Goal: Task Accomplishment & Management: Manage account settings

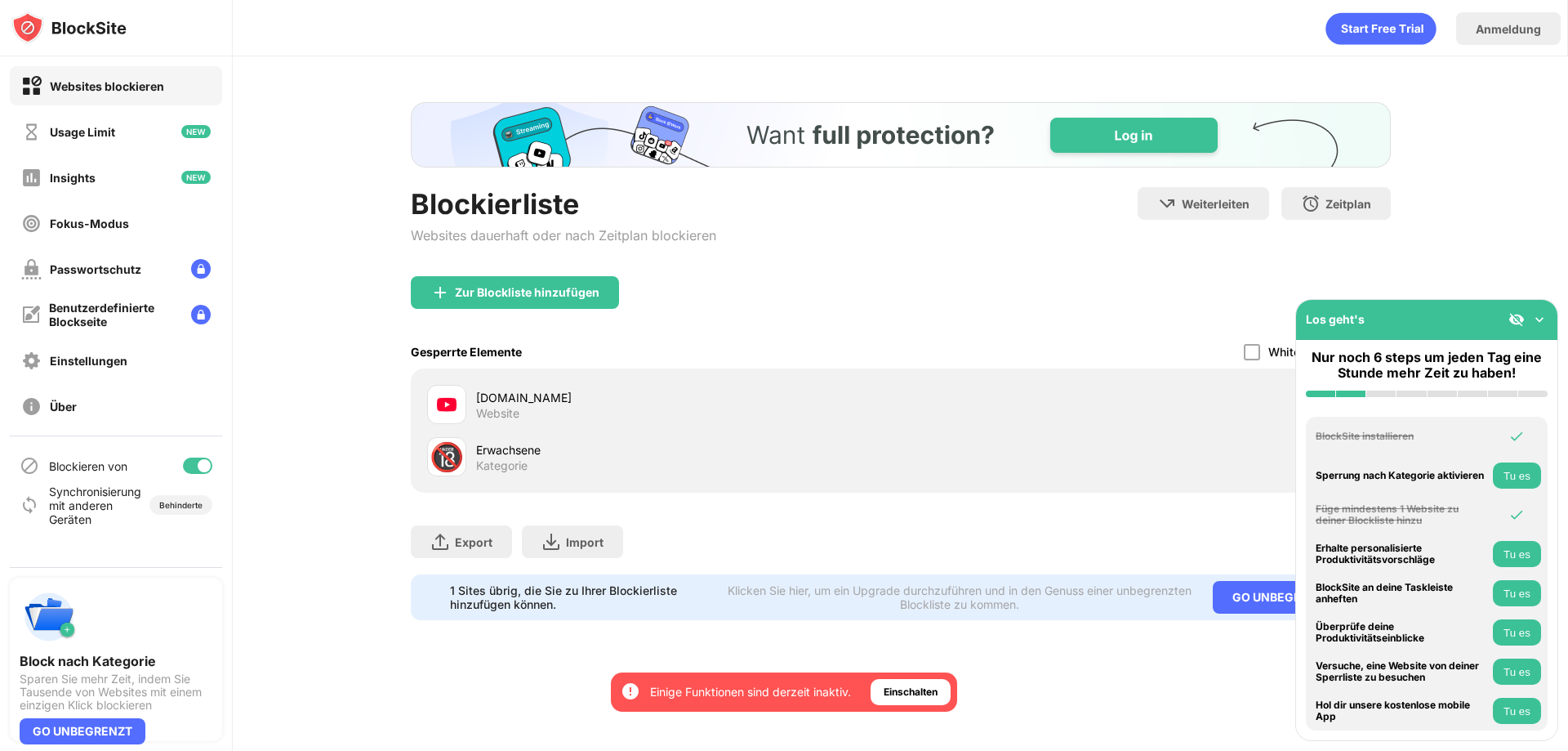
click at [509, 396] on div "[DOMAIN_NAME]" at bounding box center [688, 398] width 425 height 17
click at [444, 398] on img at bounding box center [446, 405] width 19 height 19
click at [1538, 318] on img at bounding box center [1539, 319] width 16 height 16
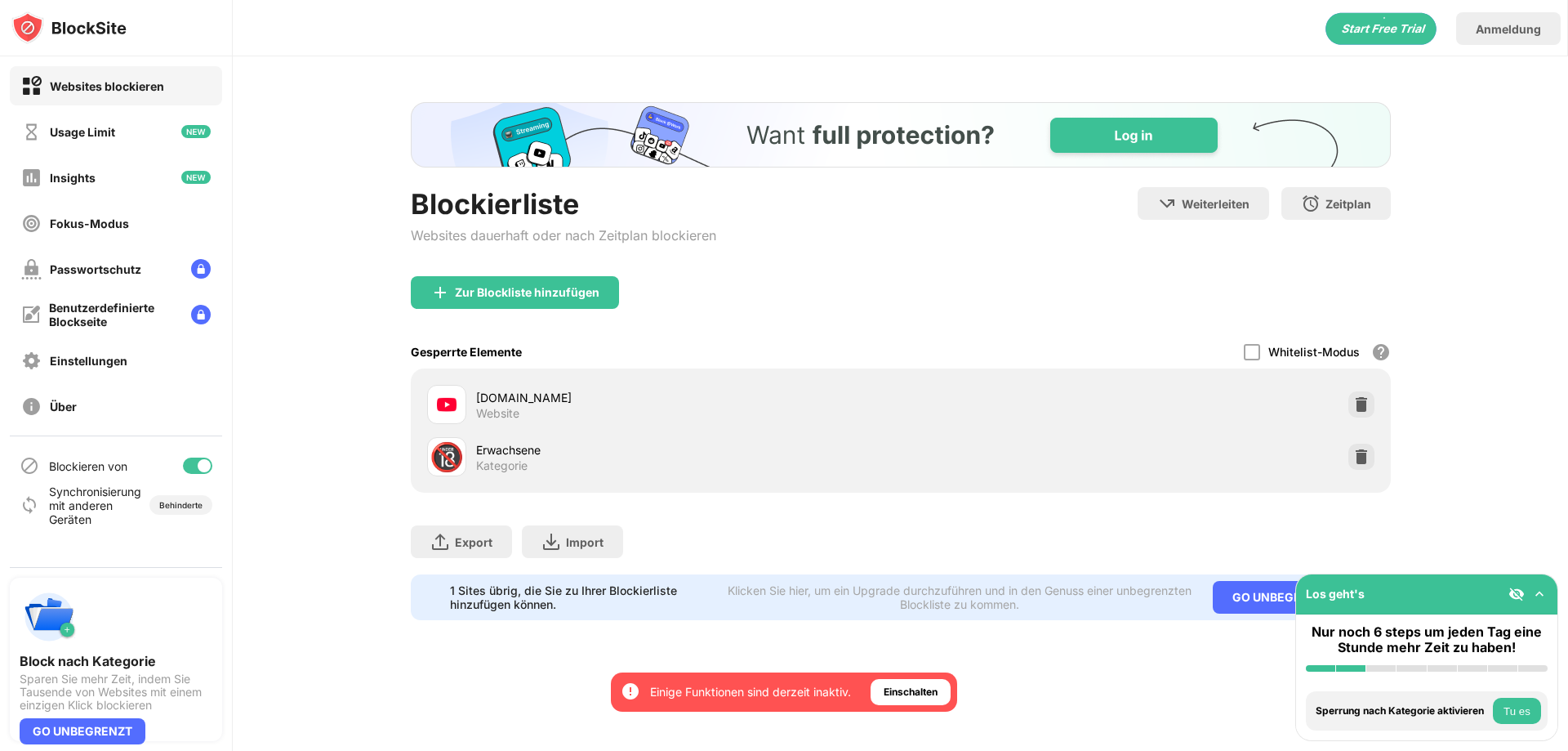
click at [496, 401] on div "[DOMAIN_NAME]" at bounding box center [688, 398] width 425 height 17
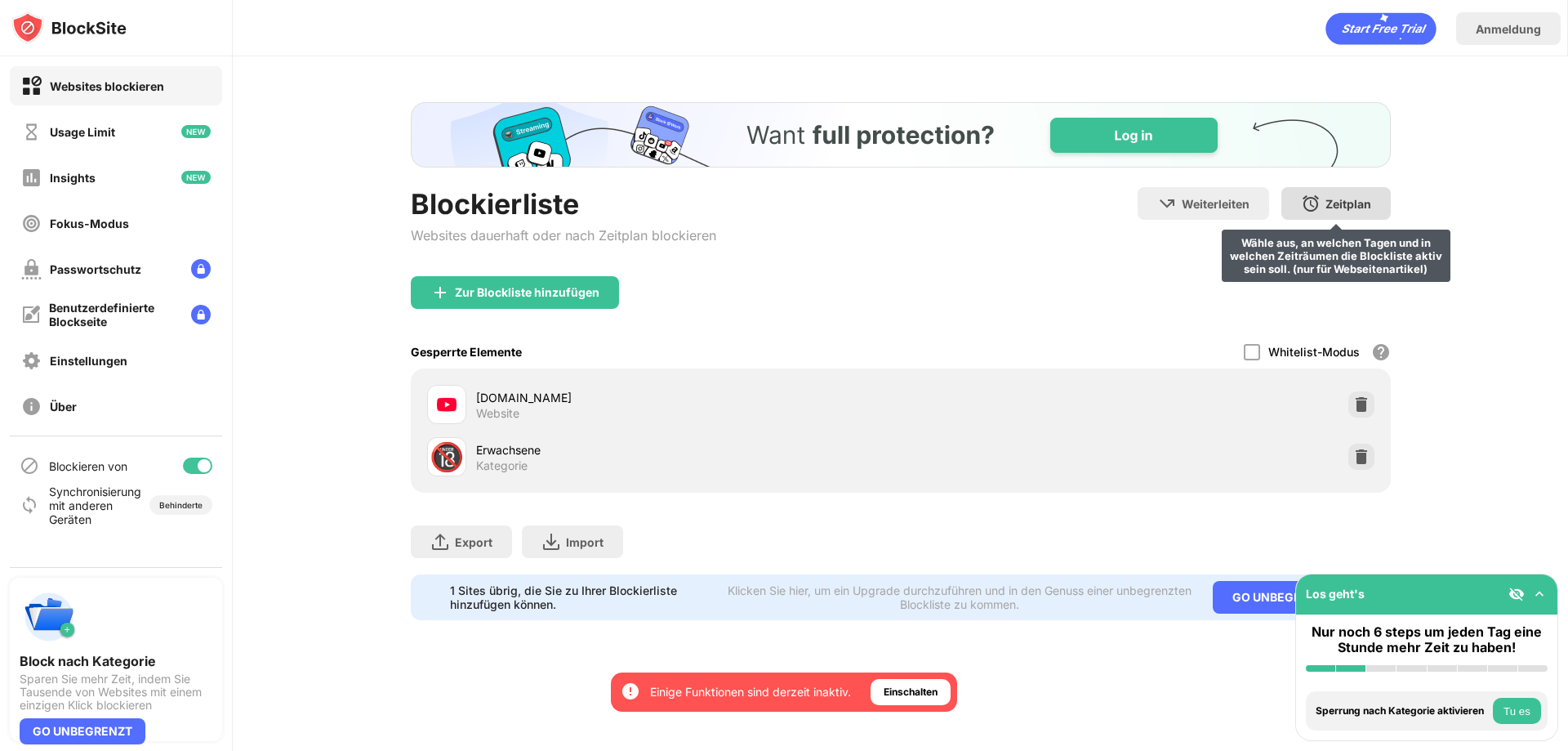
click at [1345, 202] on div "Zeitplan" at bounding box center [1348, 204] width 46 height 14
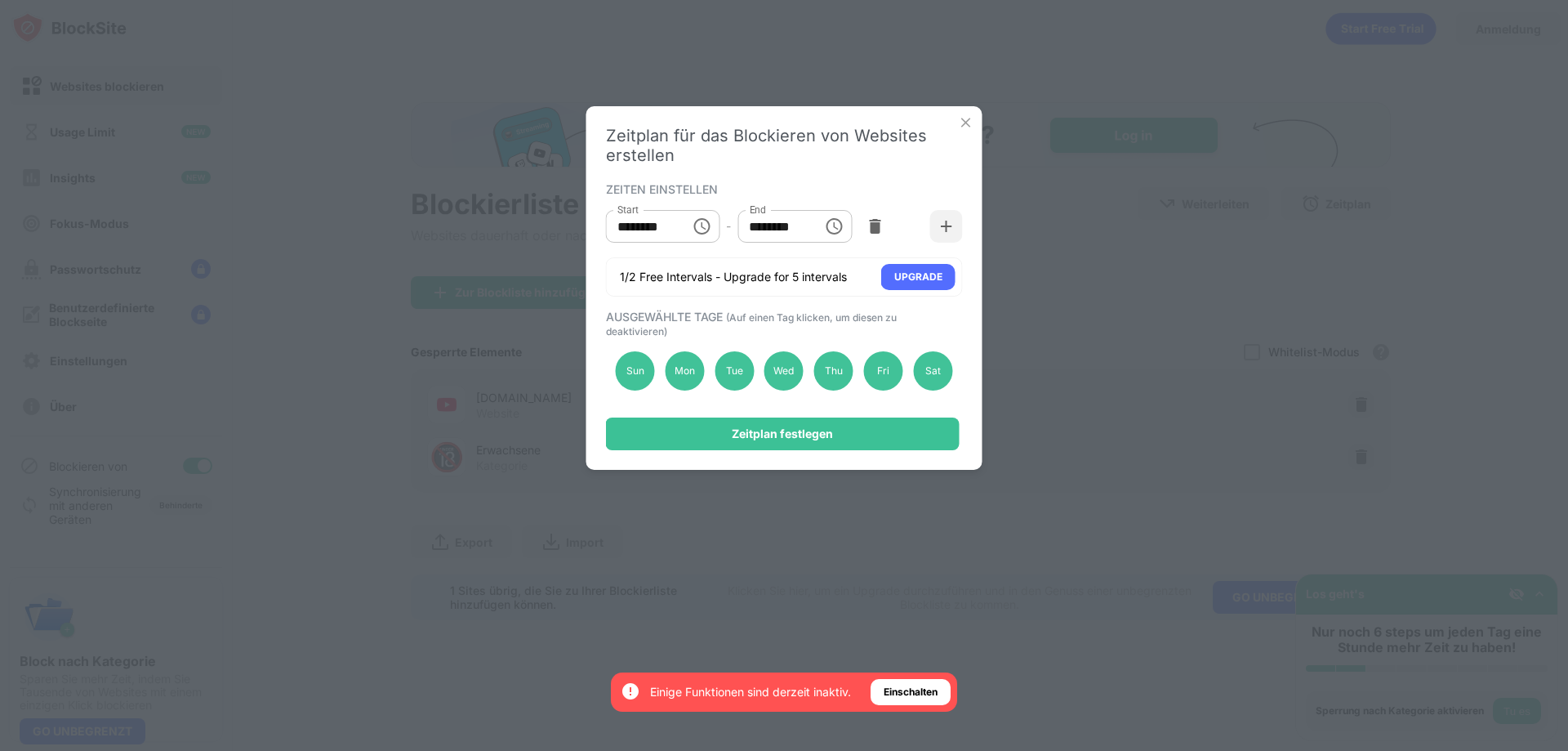
click at [970, 127] on img at bounding box center [966, 122] width 16 height 16
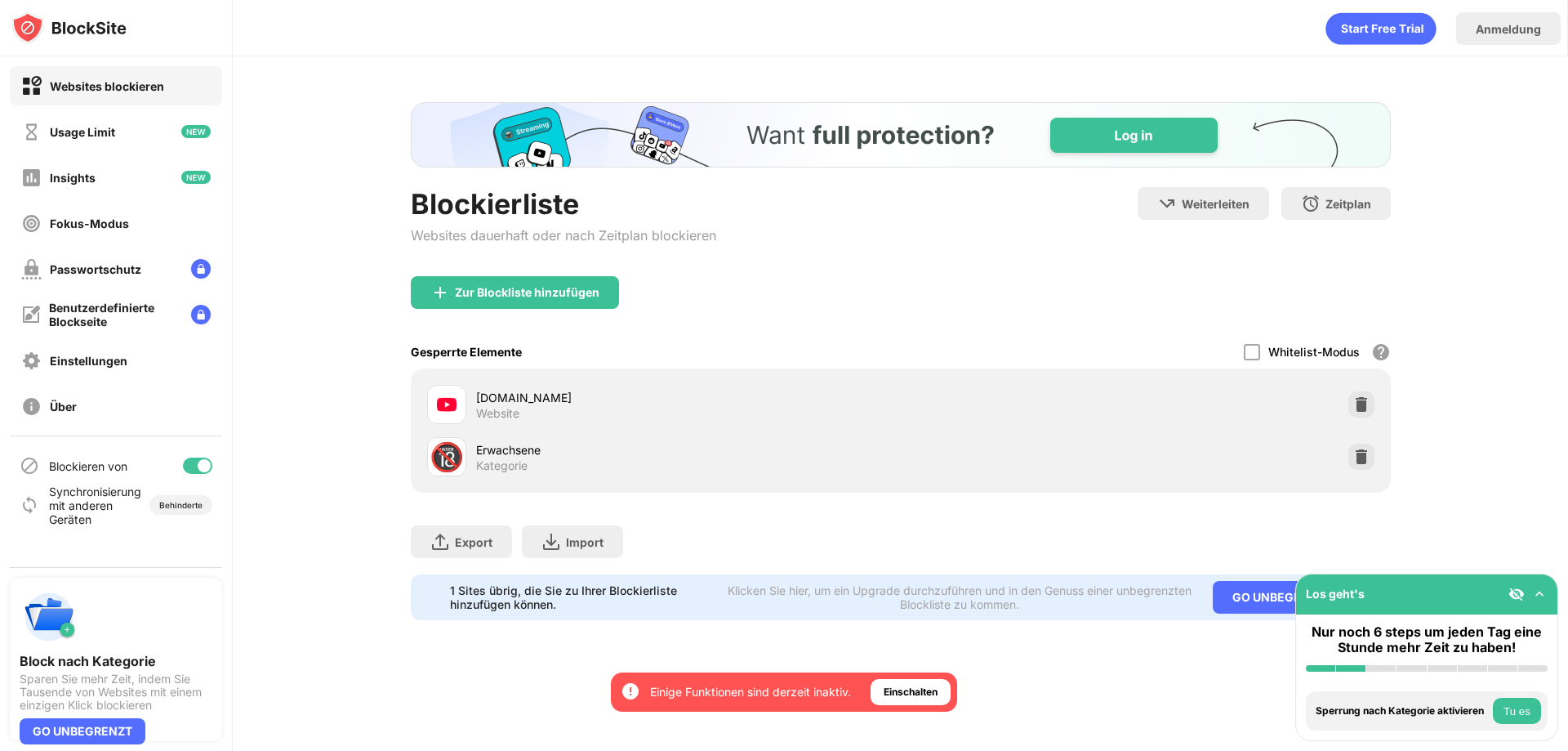
click at [501, 396] on div "[DOMAIN_NAME]" at bounding box center [688, 398] width 425 height 17
click at [495, 372] on div "[DOMAIN_NAME] Website 🔞 Erwachsene Kategorie" at bounding box center [901, 431] width 979 height 124
click at [93, 272] on div "Passwortschutz" at bounding box center [95, 269] width 91 height 14
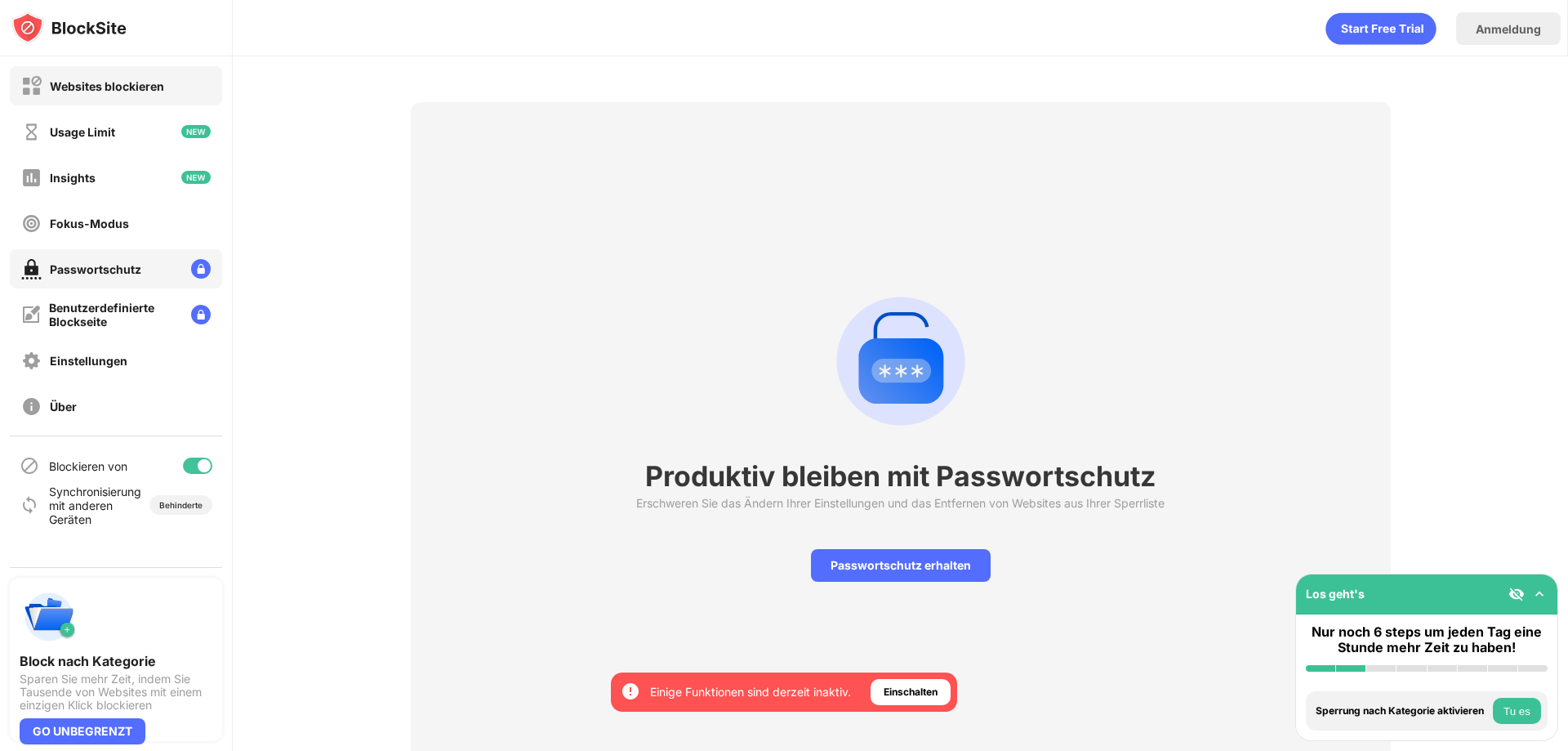
click at [95, 88] on div "Websites blockieren" at bounding box center [107, 86] width 114 height 14
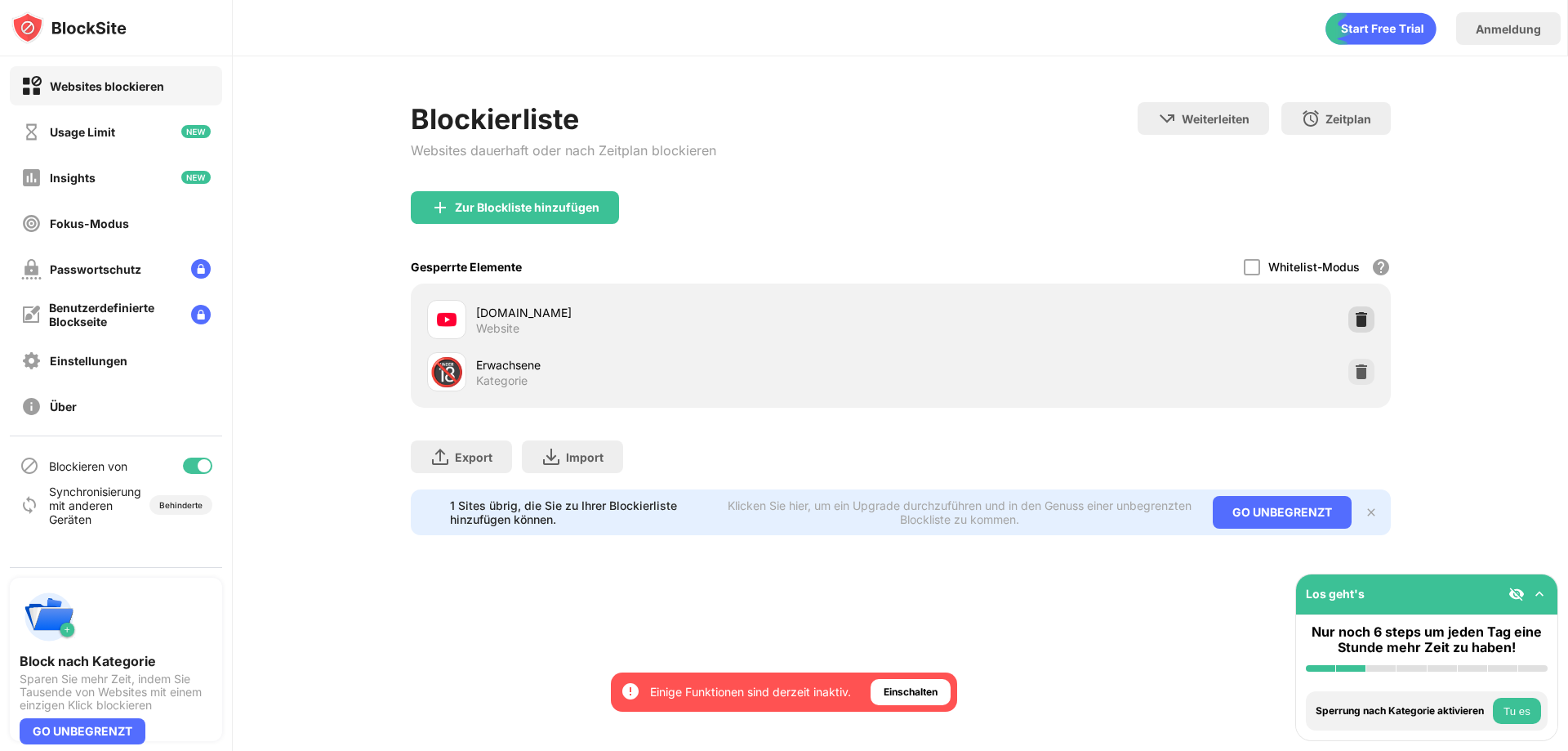
click at [1353, 312] on img at bounding box center [1360, 319] width 16 height 16
